Goal: Task Accomplishment & Management: Complete application form

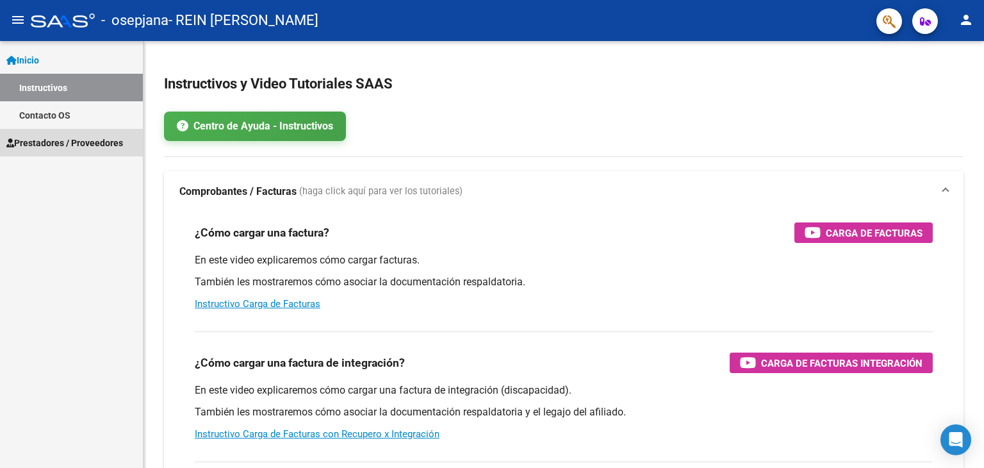
click at [38, 136] on span "Prestadores / Proveedores" at bounding box center [64, 143] width 117 height 14
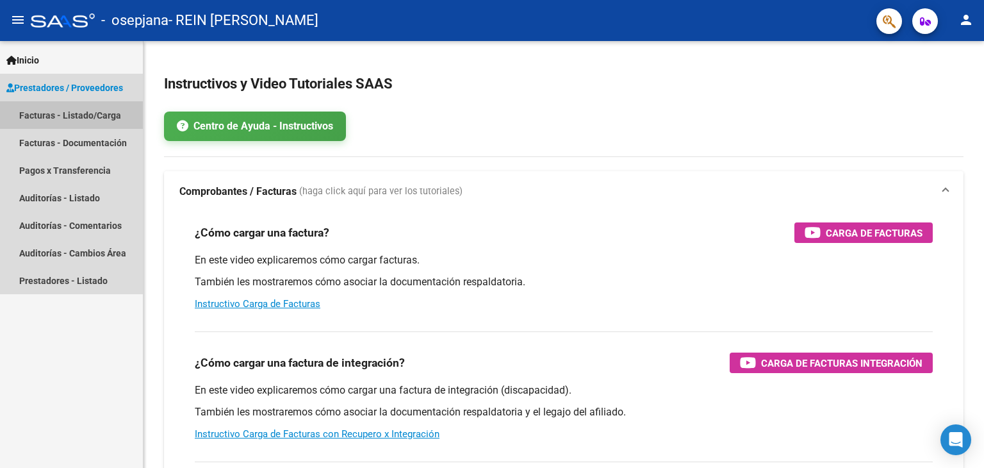
click at [38, 119] on link "Facturas - Listado/Carga" at bounding box center [71, 115] width 143 height 28
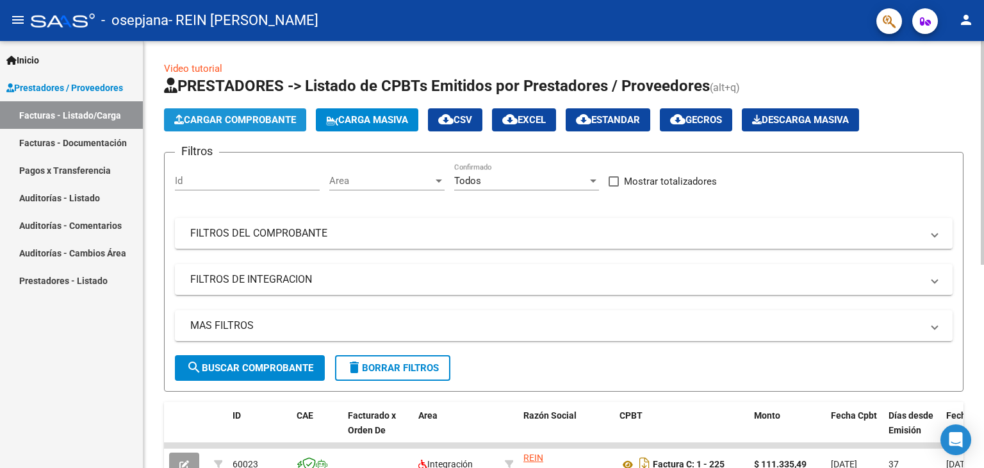
click at [274, 119] on span "Cargar Comprobante" at bounding box center [235, 120] width 122 height 12
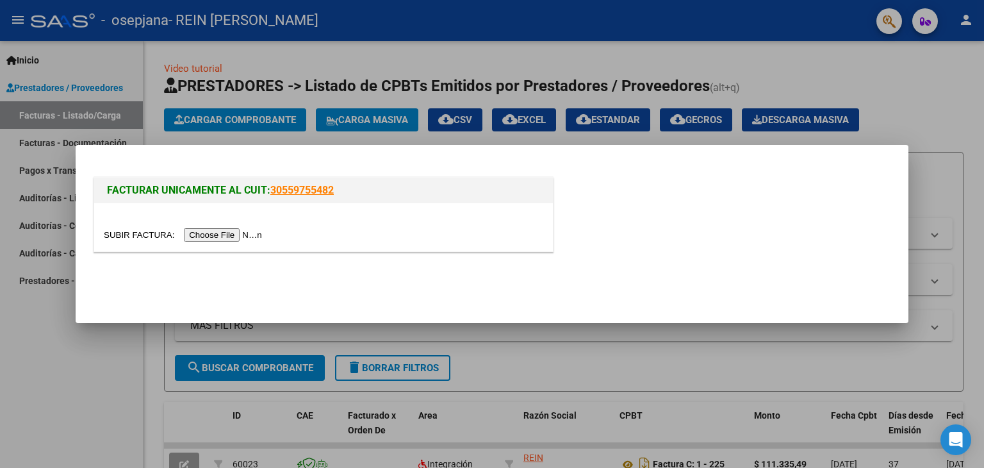
click at [202, 235] on input "file" at bounding box center [185, 234] width 162 height 13
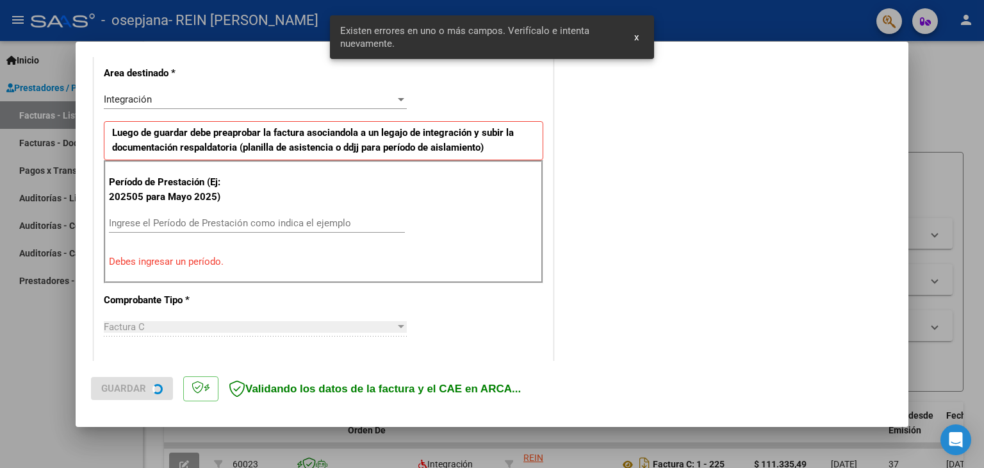
scroll to position [293, 0]
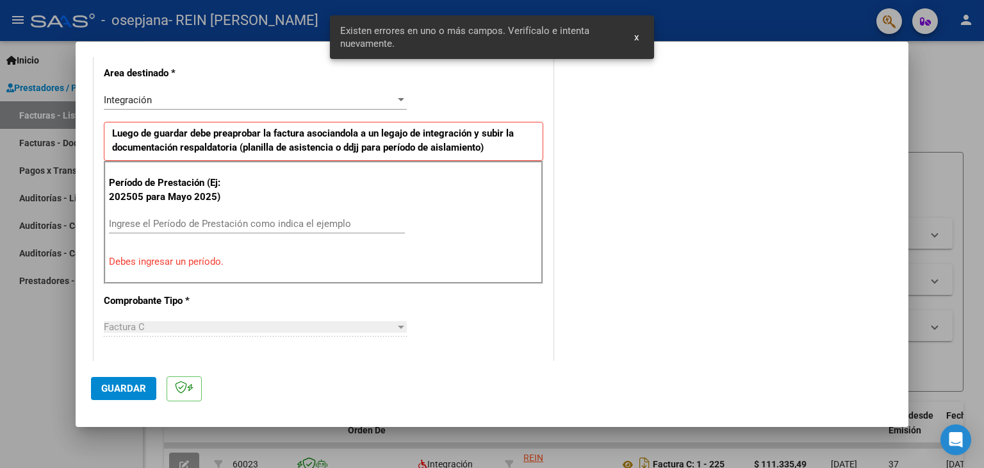
click at [228, 221] on input "Ingrese el Período de Prestación como indica el ejemplo" at bounding box center [257, 224] width 296 height 12
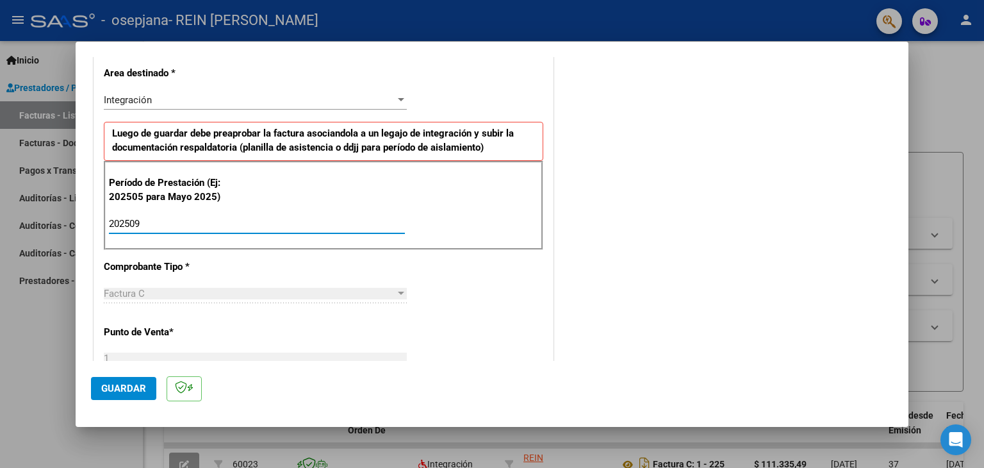
type input "202509"
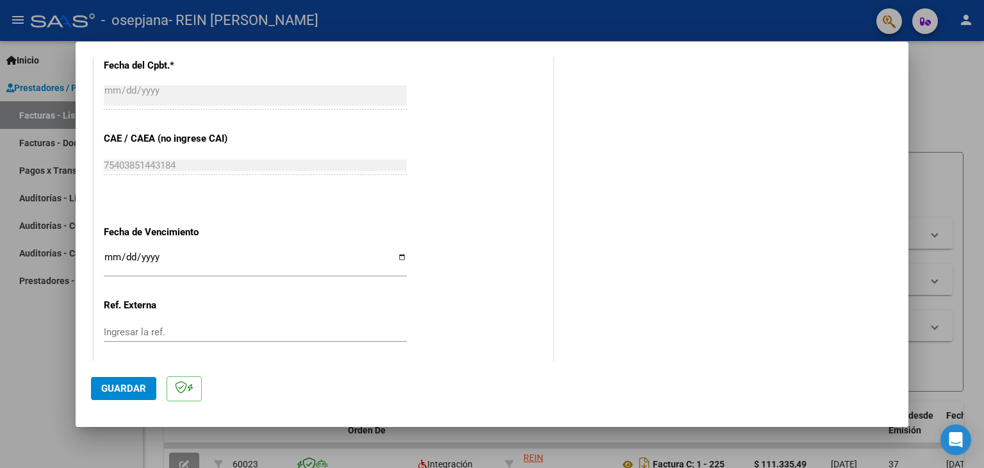
scroll to position [762, 0]
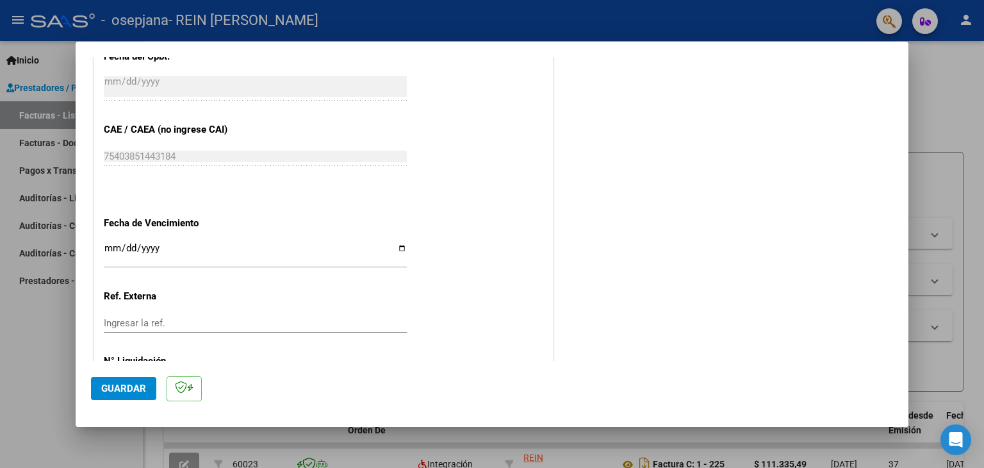
click at [115, 247] on input "Ingresar la fecha" at bounding box center [255, 253] width 303 height 21
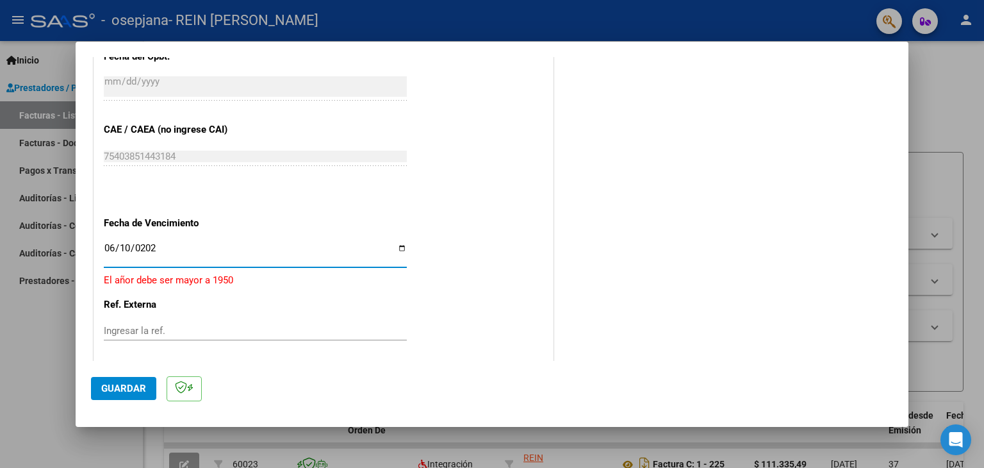
type input "[DATE]"
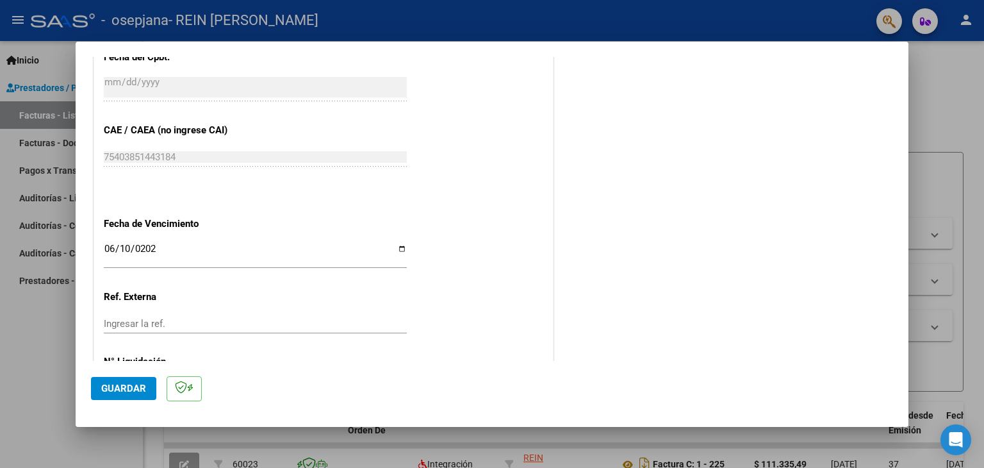
scroll to position [822, 0]
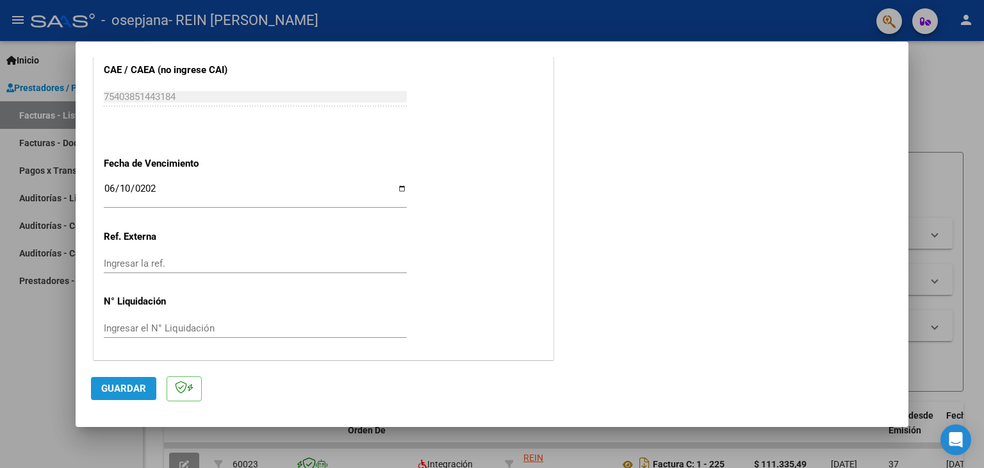
click at [117, 379] on button "Guardar" at bounding box center [123, 388] width 65 height 23
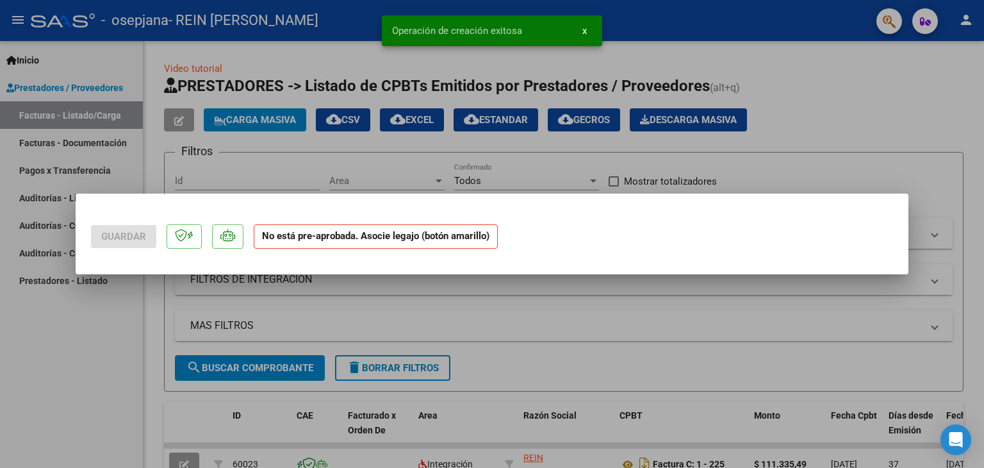
scroll to position [0, 0]
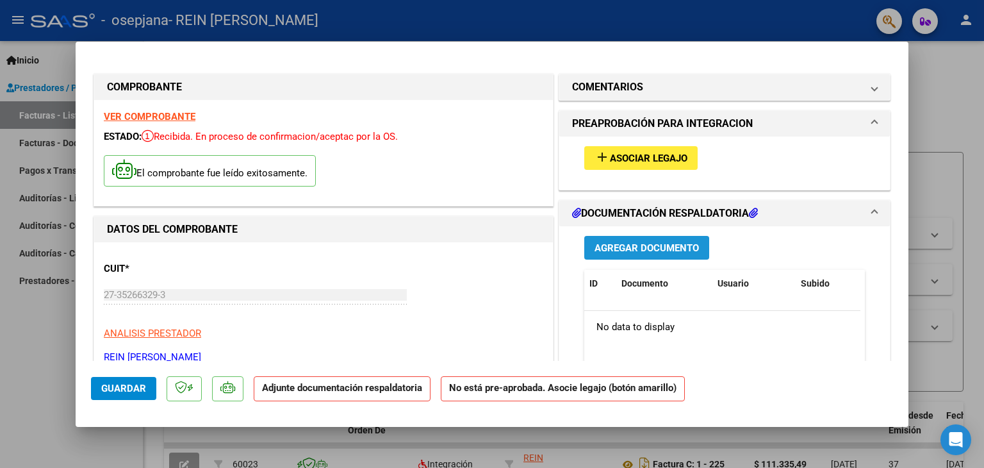
click at [595, 248] on span "Agregar Documento" at bounding box center [647, 248] width 104 height 12
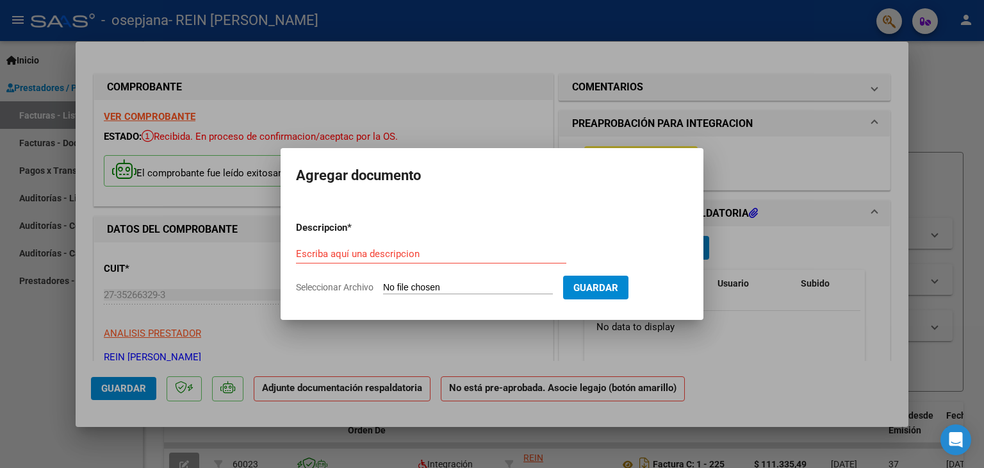
click at [447, 283] on input "Seleccionar Archivo" at bounding box center [468, 288] width 170 height 12
click at [420, 248] on input "Escriba aquí una descripcion" at bounding box center [431, 254] width 270 height 12
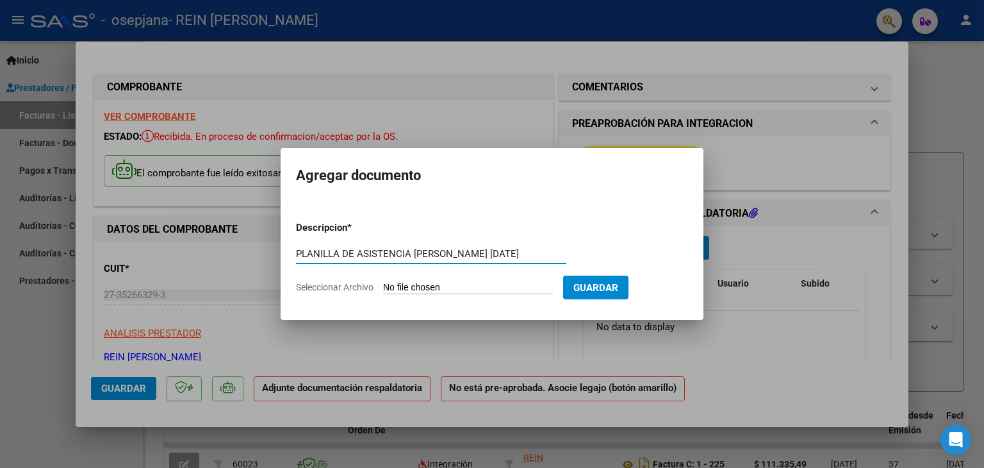
scroll to position [0, 21]
type input "PLANILLA DE ASISTENCIA [PERSON_NAME] [DATE]"
click at [367, 293] on form "Descripcion * PLANILLA DE ASISTENCIA [PERSON_NAME] [DATE] Escriba aquí una desc…" at bounding box center [492, 258] width 392 height 94
click at [373, 287] on span "Seleccionar Archivo" at bounding box center [335, 287] width 78 height 10
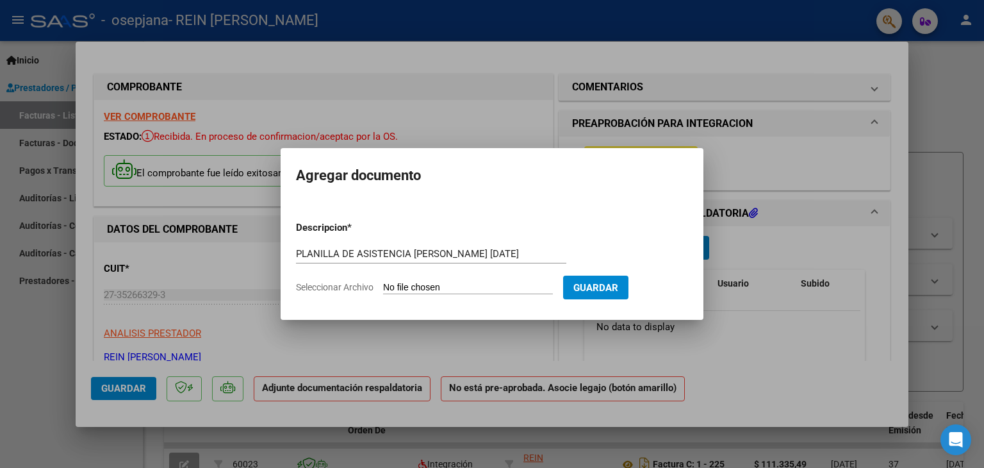
click at [383, 287] on input "Seleccionar Archivo" at bounding box center [468, 288] width 170 height 12
type input "C:\fakepath\Planilla de asistencia [PERSON_NAME] [DATE] (2).pdf"
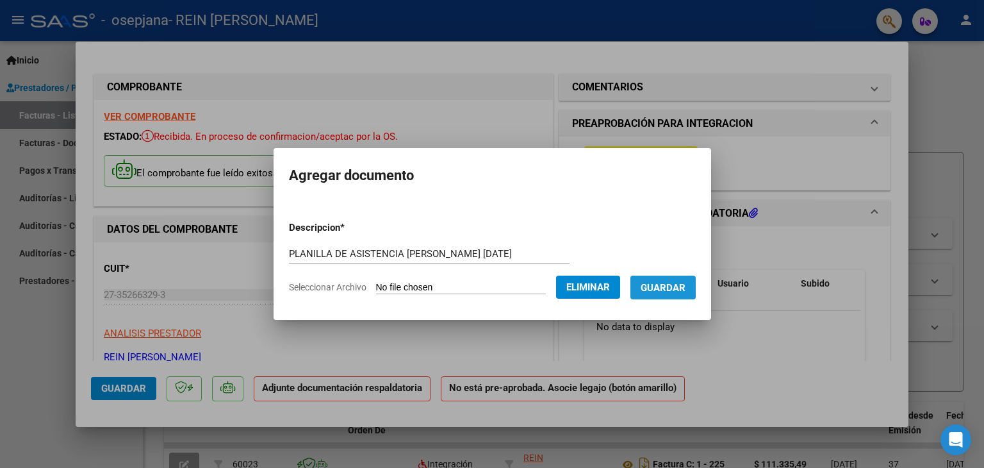
click at [648, 284] on span "Guardar" at bounding box center [663, 288] width 45 height 12
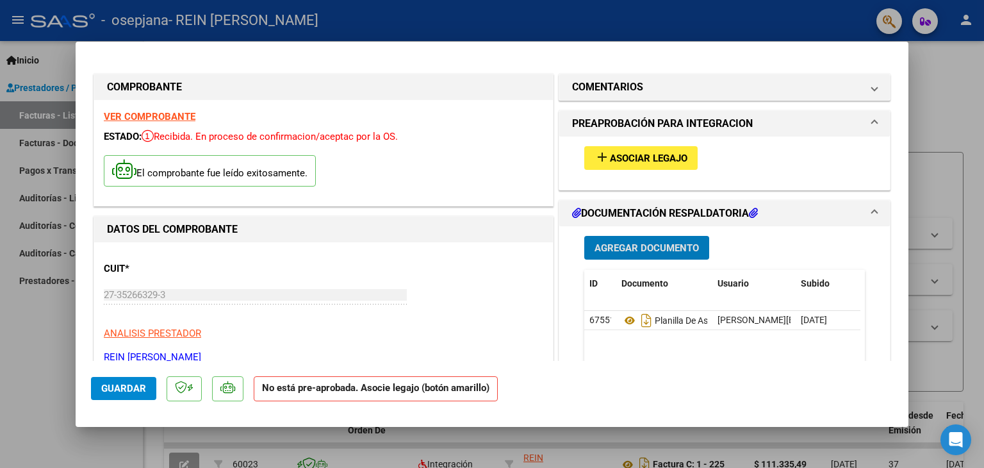
click at [127, 387] on span "Guardar" at bounding box center [123, 388] width 45 height 12
